Goal: Transaction & Acquisition: Purchase product/service

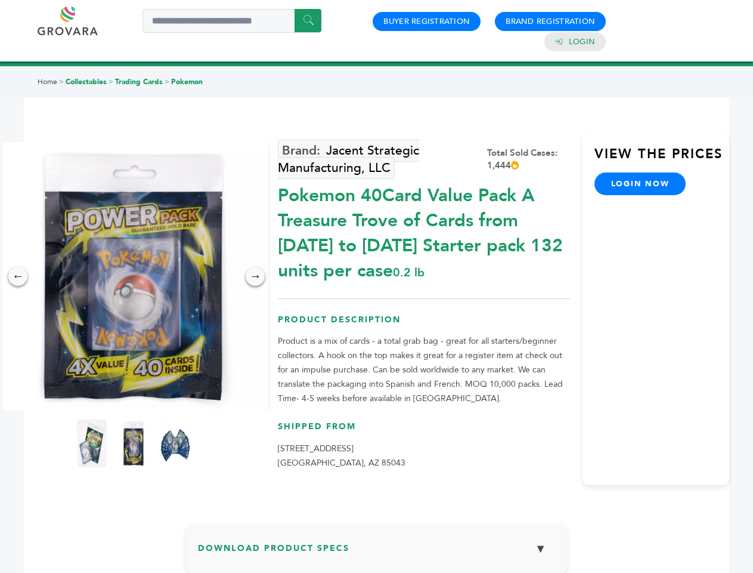
click at [134, 276] on img at bounding box center [133, 276] width 268 height 268
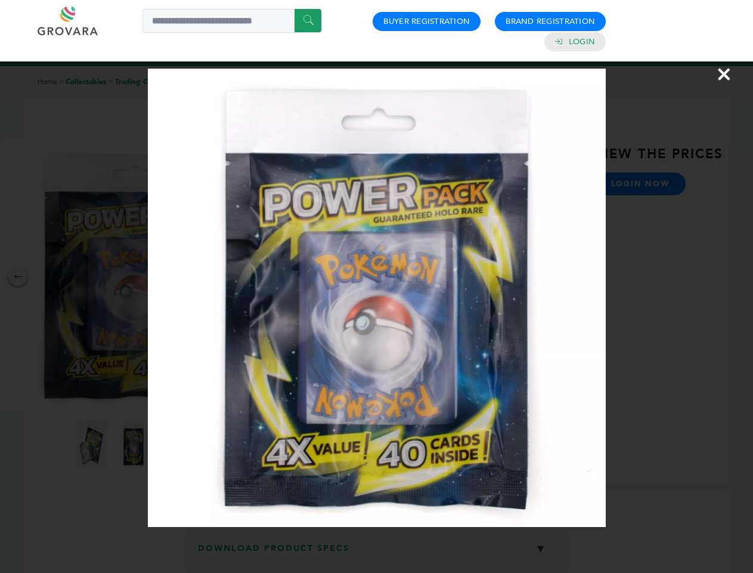
click at [18, 276] on div "×" at bounding box center [376, 286] width 753 height 573
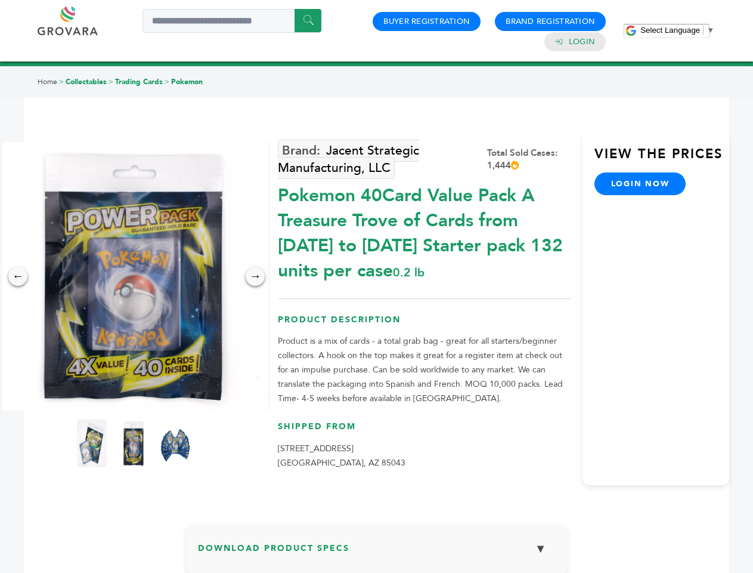
click at [255, 276] on div "→" at bounding box center [255, 276] width 19 height 19
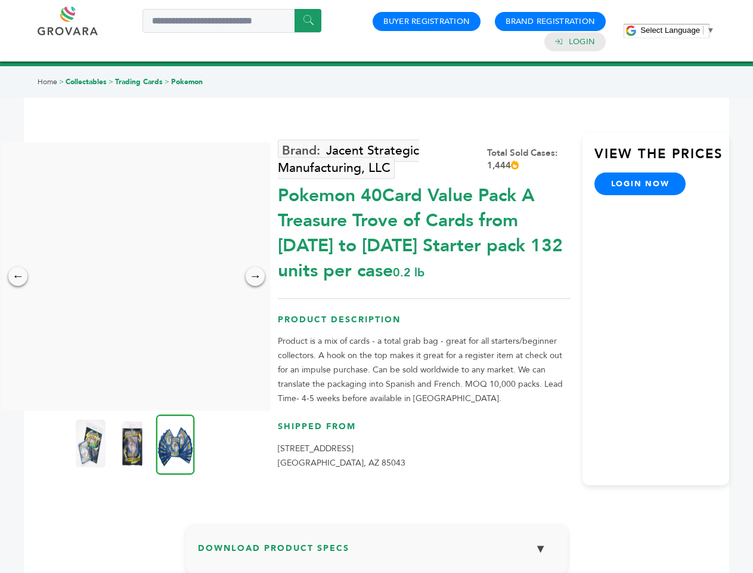
click at [92, 443] on img at bounding box center [91, 443] width 30 height 48
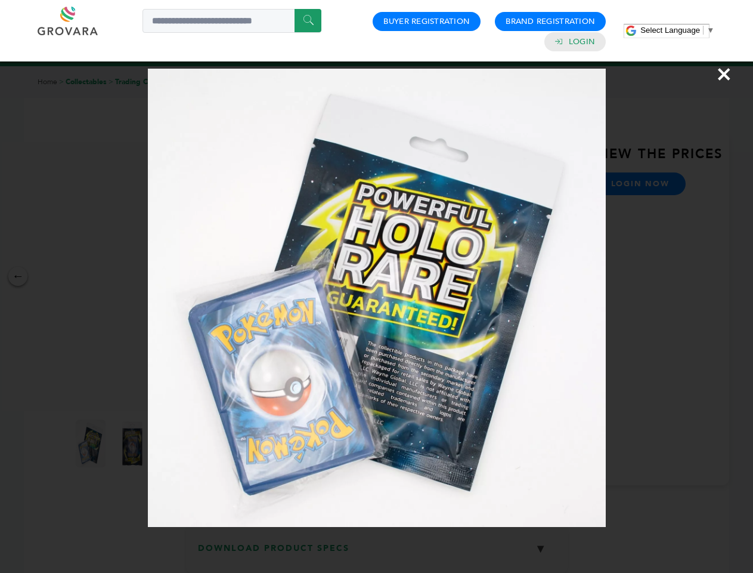
click at [134, 443] on div "×" at bounding box center [376, 286] width 753 height 573
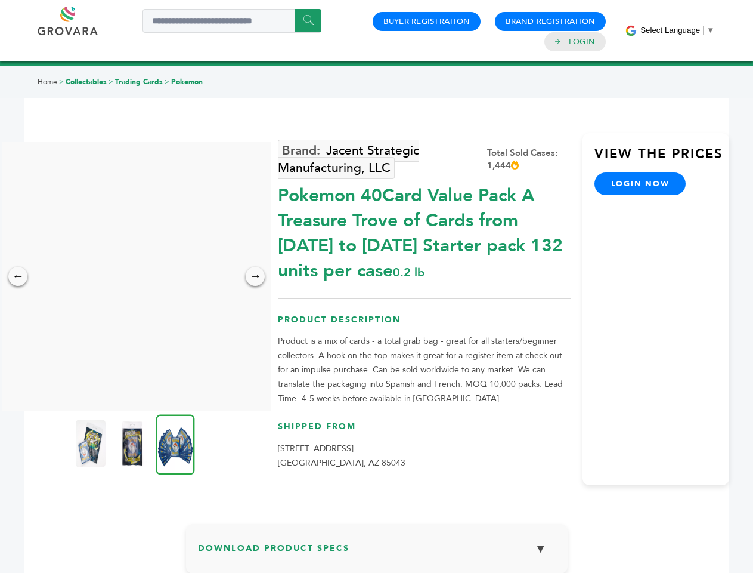
click at [175, 443] on img at bounding box center [175, 444] width 39 height 60
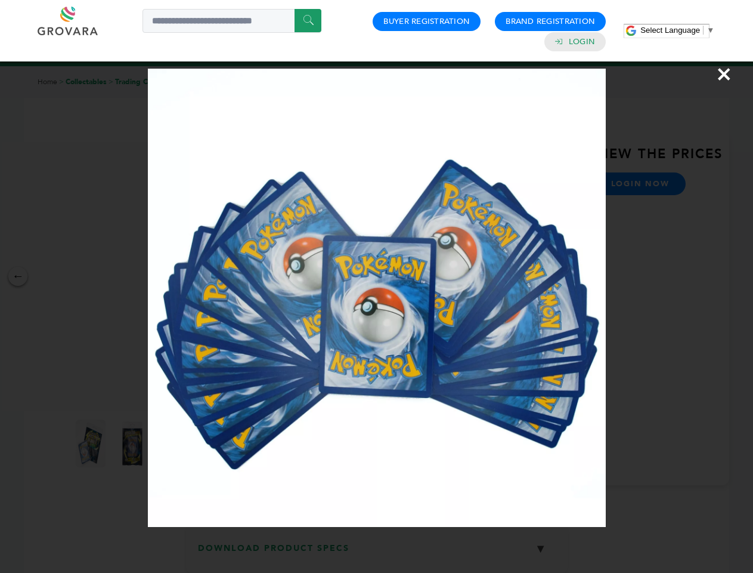
click at [377, 553] on div "×" at bounding box center [376, 286] width 753 height 573
